Goal: Go to known website: Access a specific website the user already knows

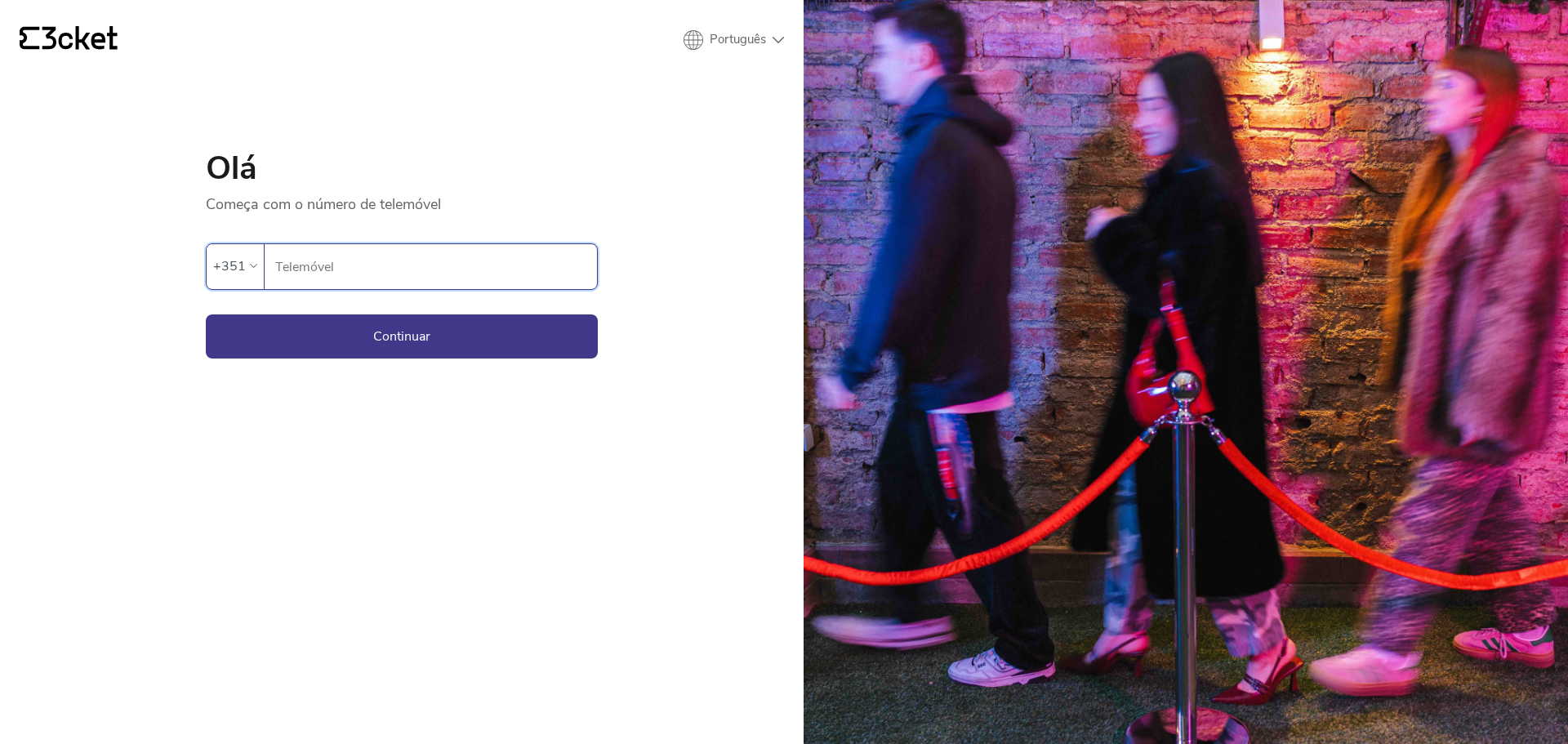
click at [323, 255] on input "Telemóvel" at bounding box center [436, 266] width 322 height 45
type input "910239356"
click at [427, 342] on button "Continuar" at bounding box center [402, 337] width 392 height 45
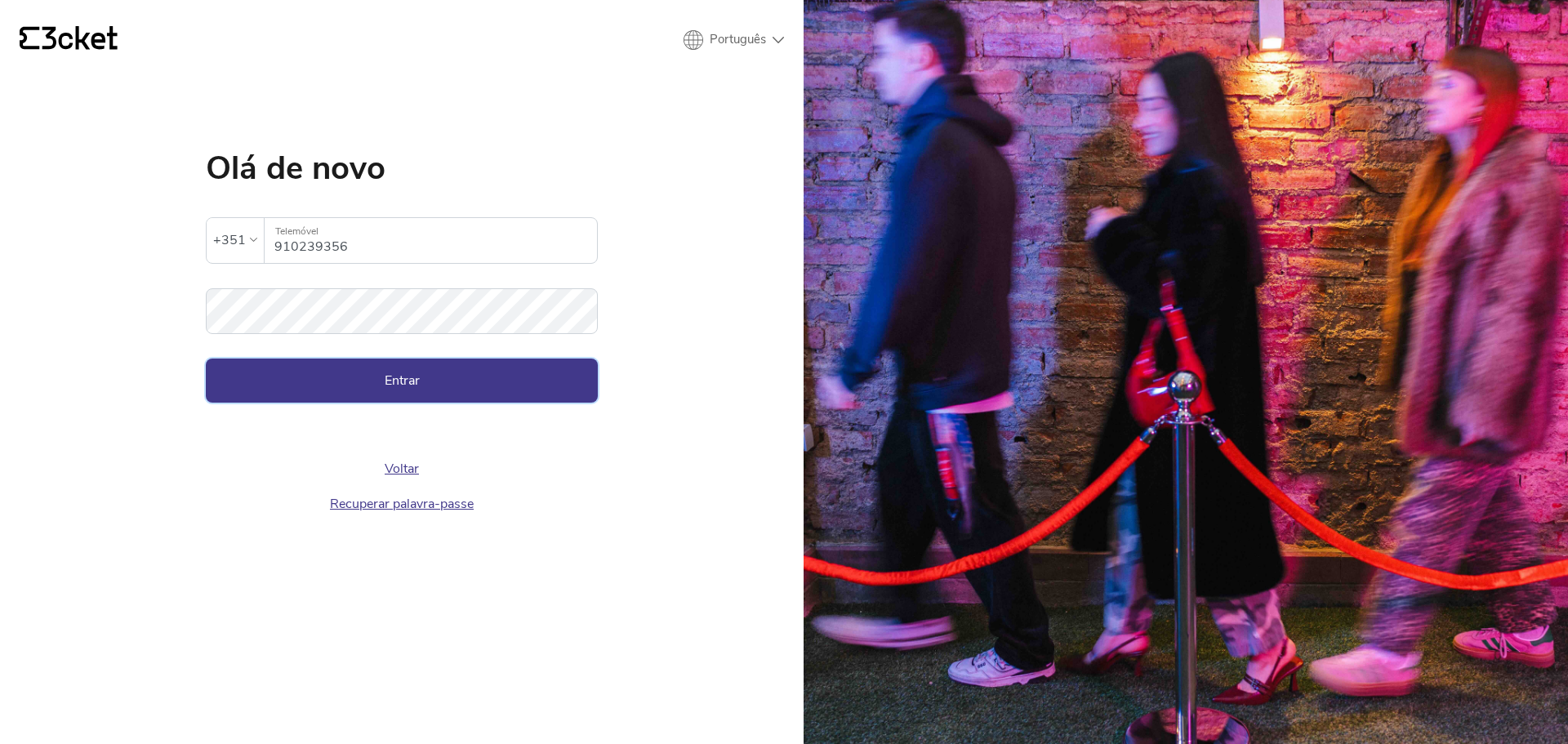
click at [453, 384] on button "Entrar" at bounding box center [402, 380] width 392 height 45
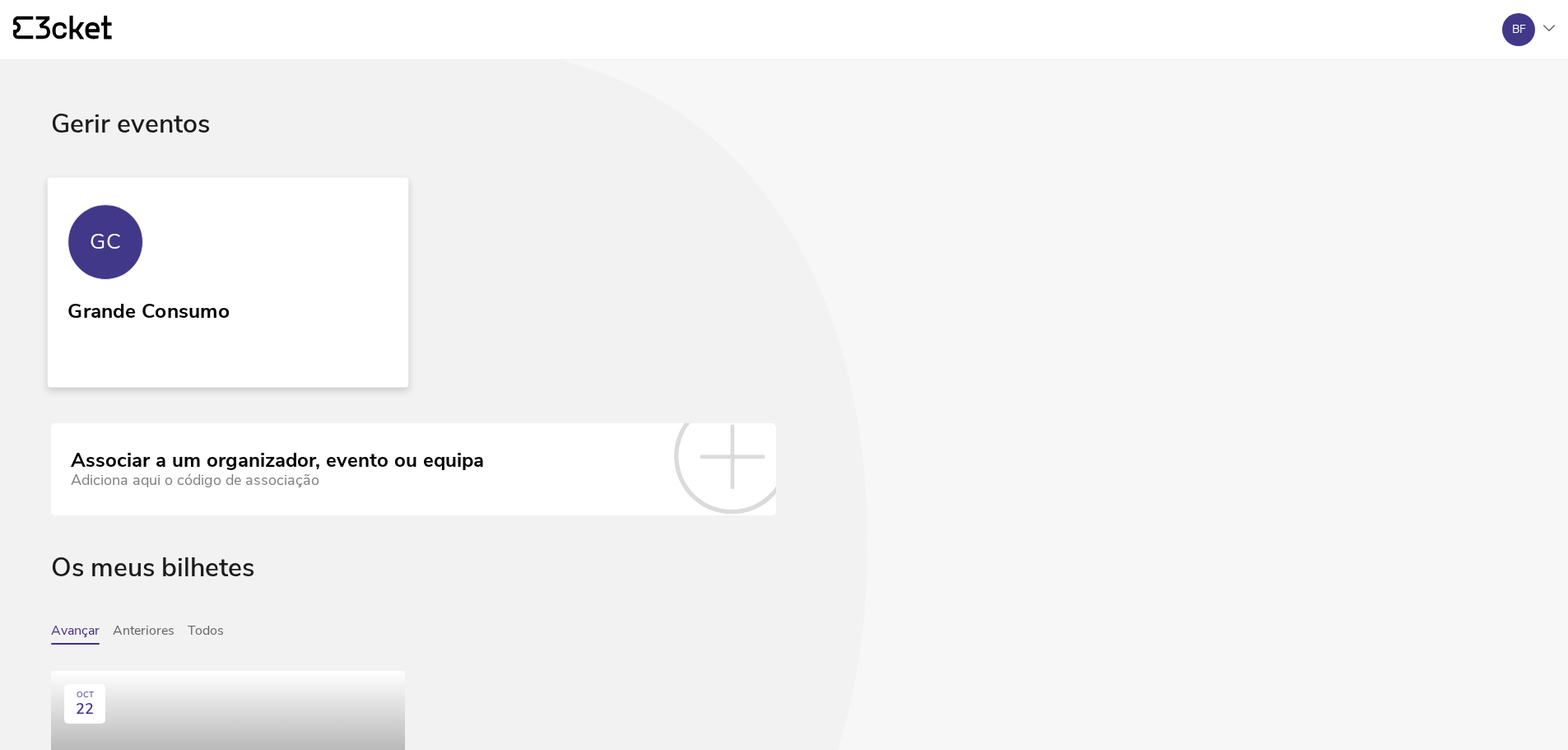
click at [277, 267] on link "GC Grande Consumo" at bounding box center [228, 281] width 361 height 210
